Goal: Transaction & Acquisition: Book appointment/travel/reservation

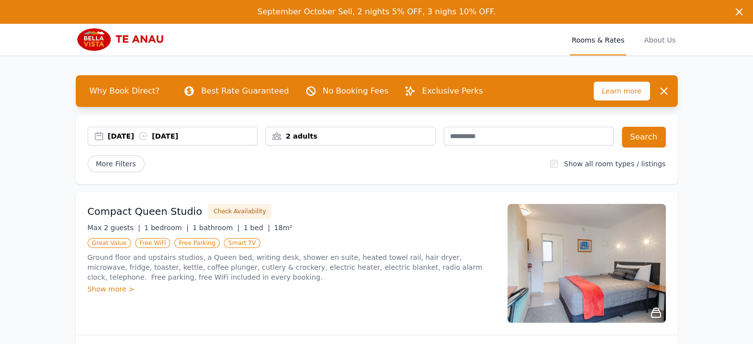
click at [136, 136] on div "27 Sep 2025 28 Sep 2025" at bounding box center [183, 136] width 150 height 10
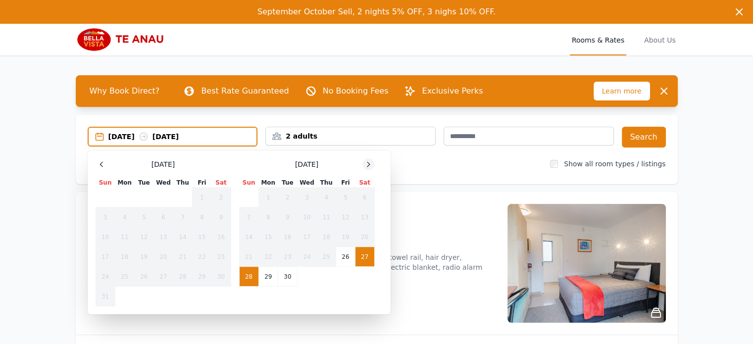
click at [368, 164] on icon at bounding box center [369, 164] width 8 height 8
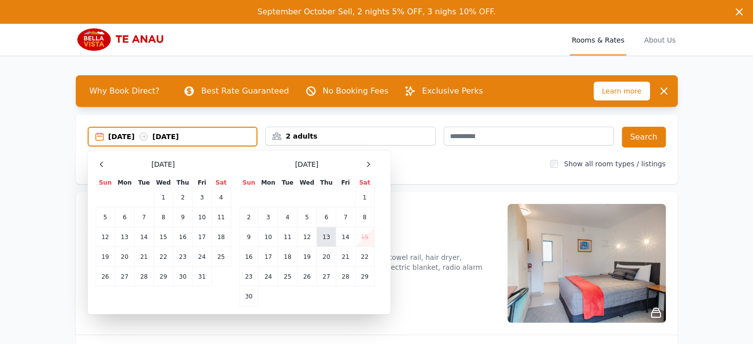
click at [325, 234] on td "13" at bounding box center [326, 237] width 19 height 20
click at [362, 234] on td "15" at bounding box center [364, 237] width 19 height 20
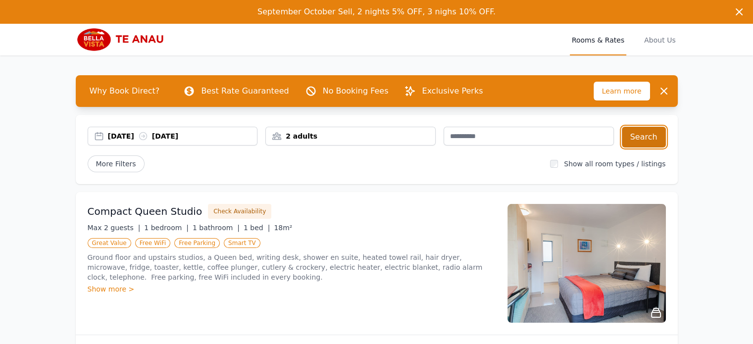
click at [638, 138] on button "Search" at bounding box center [644, 137] width 44 height 21
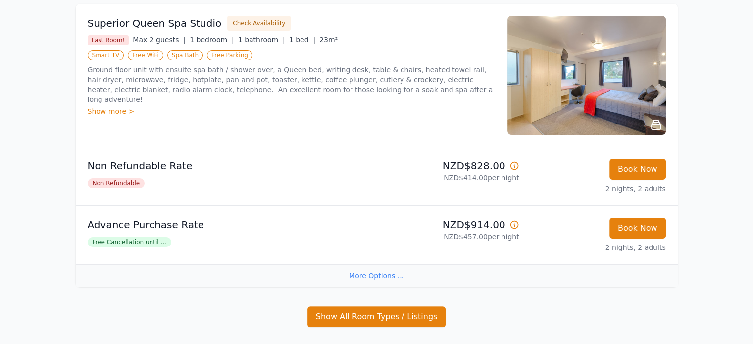
scroll to position [108, 0]
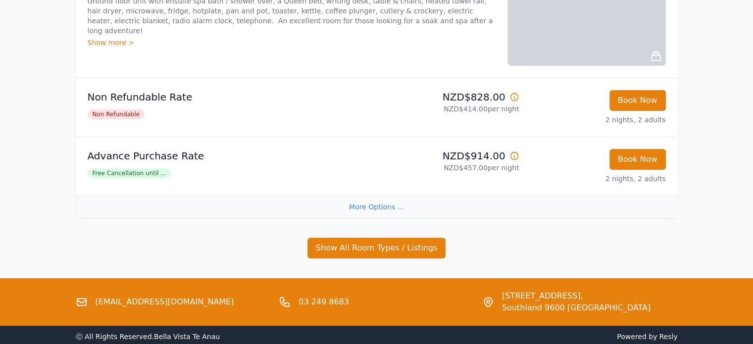
scroll to position [208, 0]
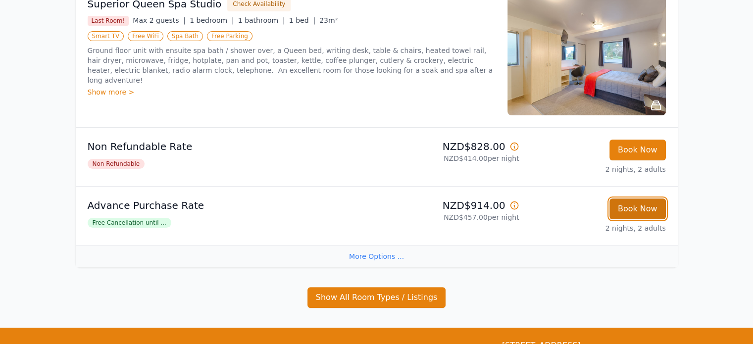
click at [627, 209] on button "Book Now" at bounding box center [638, 209] width 56 height 21
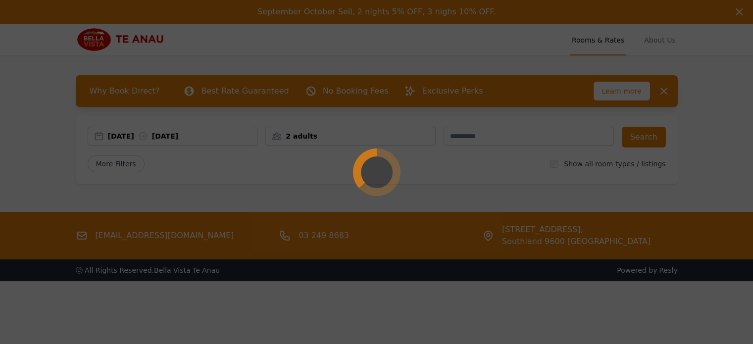
select select "**"
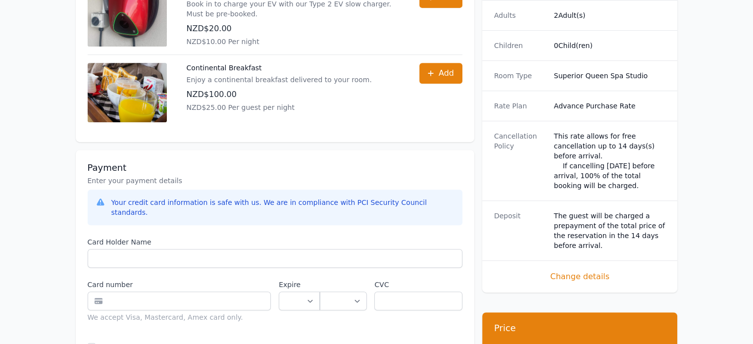
scroll to position [594, 0]
